Goal: Check status

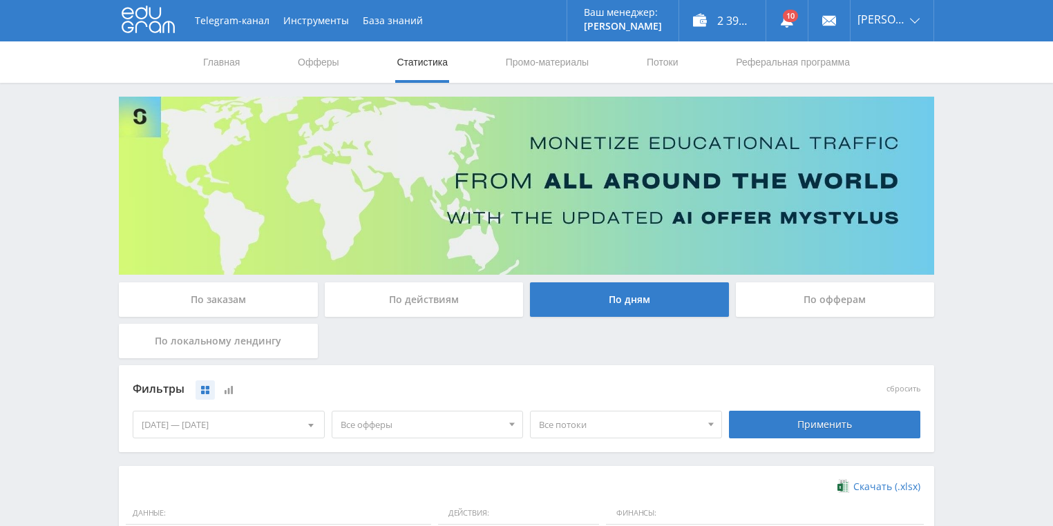
scroll to position [166, 0]
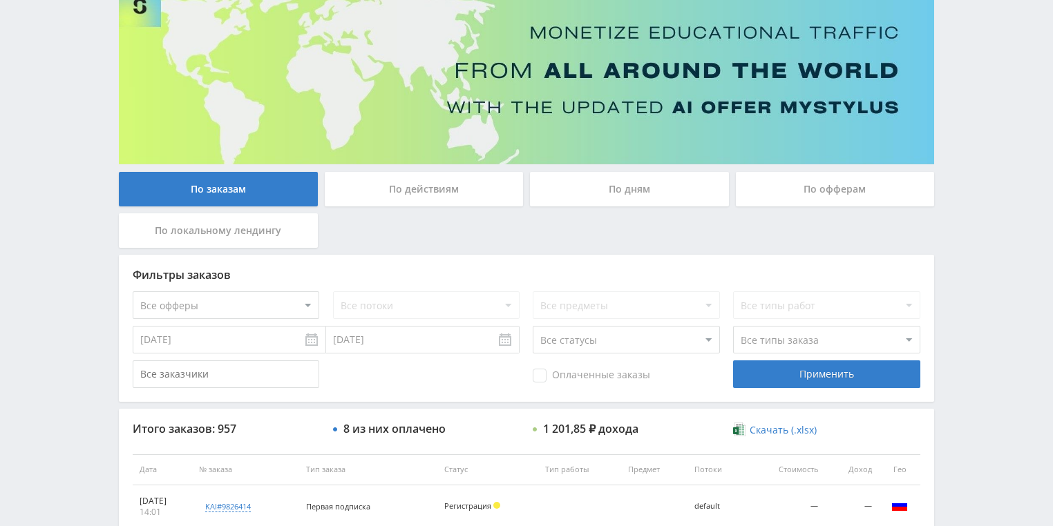
click at [370, 200] on div "По действиям" at bounding box center [424, 189] width 199 height 35
click at [0, 0] on input "По действиям" at bounding box center [0, 0] width 0 height 0
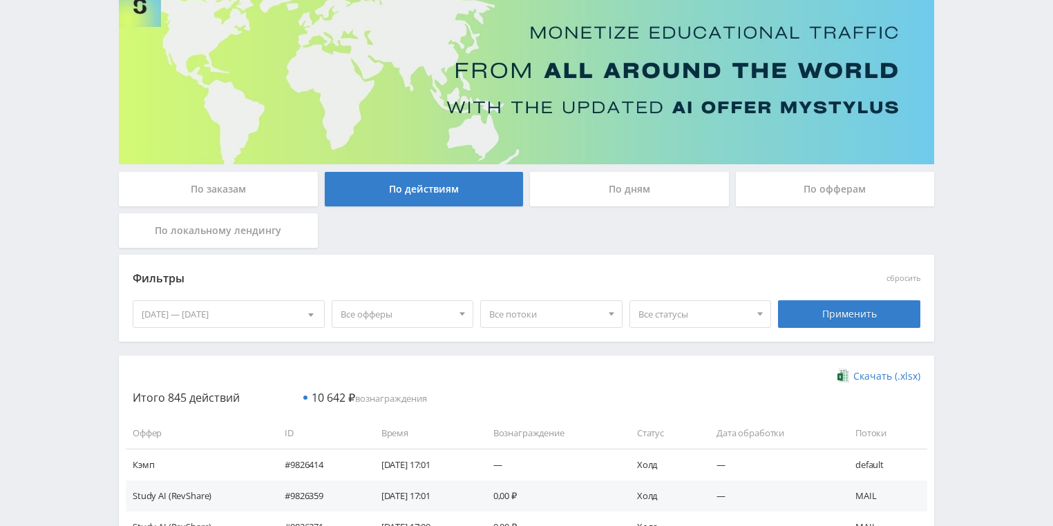
click at [606, 192] on div "По дням" at bounding box center [629, 189] width 199 height 35
click at [0, 0] on input "По дням" at bounding box center [0, 0] width 0 height 0
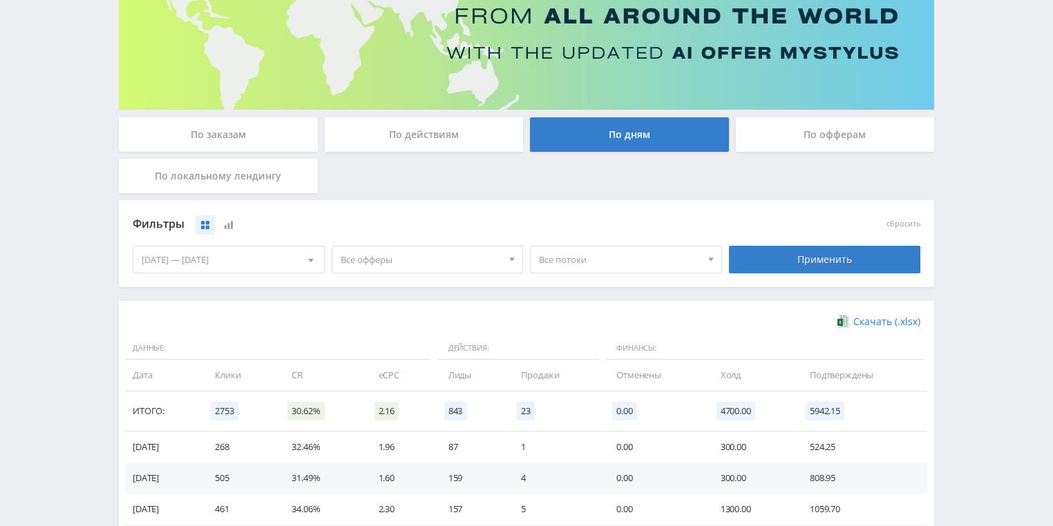
scroll to position [276, 0]
